Goal: Task Accomplishment & Management: Use online tool/utility

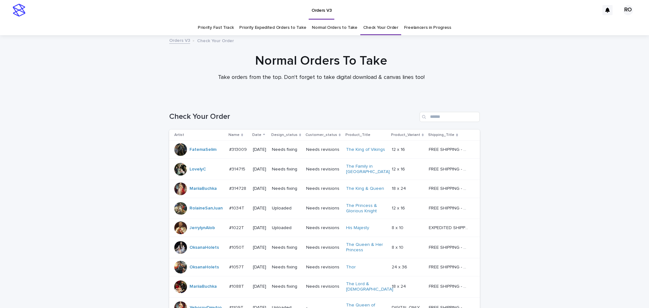
drag, startPoint x: 544, startPoint y: 118, endPoint x: 492, endPoint y: 20, distance: 111.1
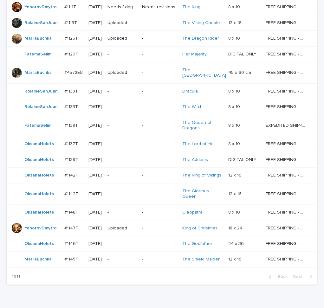
scroll to position [283, 0]
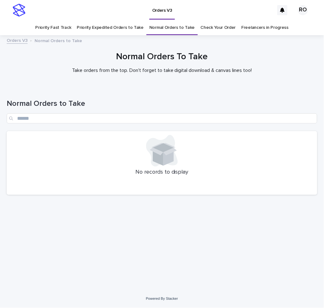
click at [60, 30] on link "Priority Fast Track" at bounding box center [53, 27] width 36 height 15
click at [107, 32] on link "Priority Expedited Orders to Take" at bounding box center [110, 27] width 67 height 15
